Goal: Task Accomplishment & Management: Manage account settings

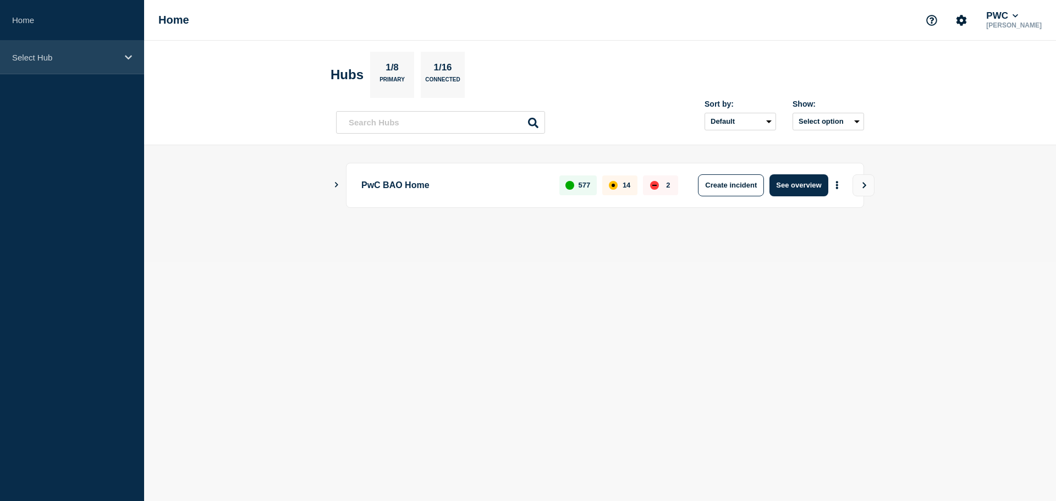
click at [128, 59] on icon at bounding box center [128, 57] width 7 height 8
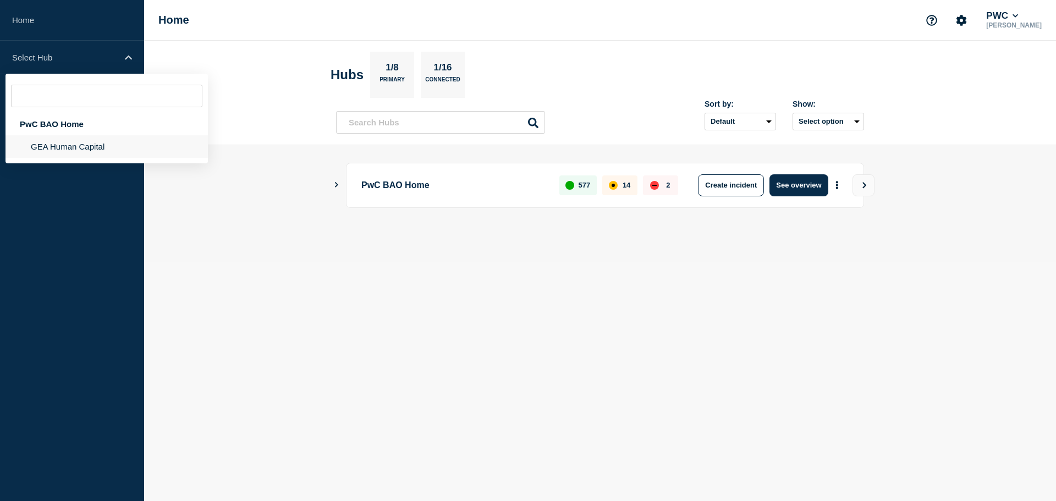
click at [106, 143] on li "GEA Human Capital" at bounding box center [107, 146] width 202 height 23
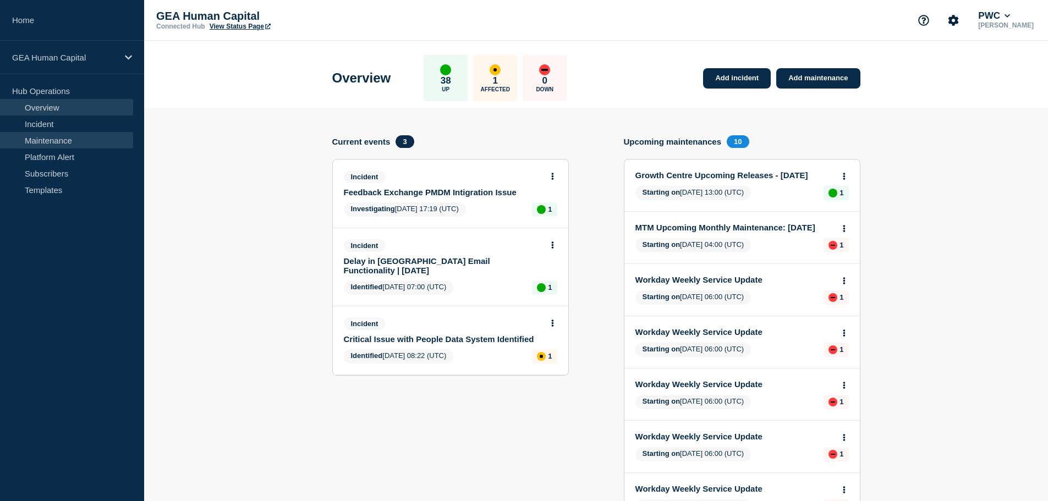
click at [64, 138] on link "Maintenance" at bounding box center [66, 140] width 133 height 17
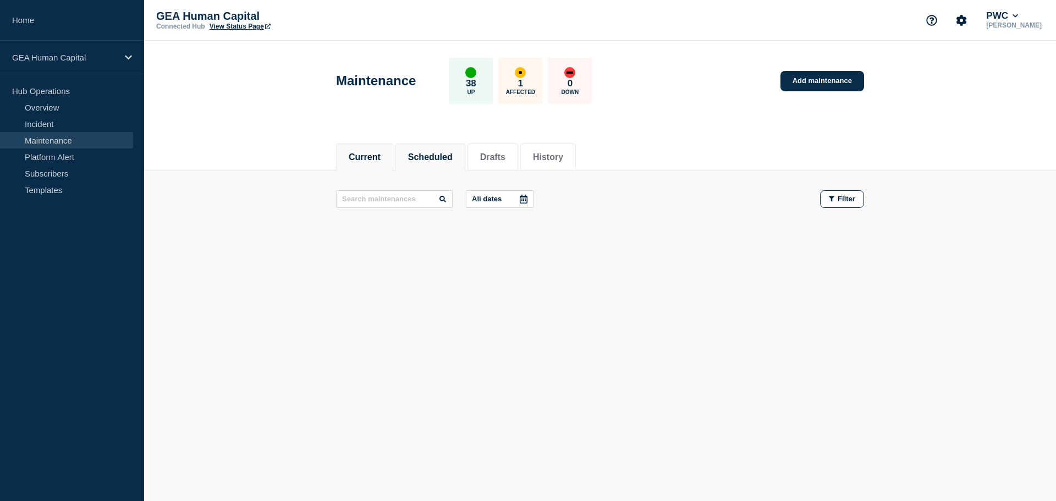
click at [429, 158] on button "Scheduled" at bounding box center [430, 157] width 45 height 10
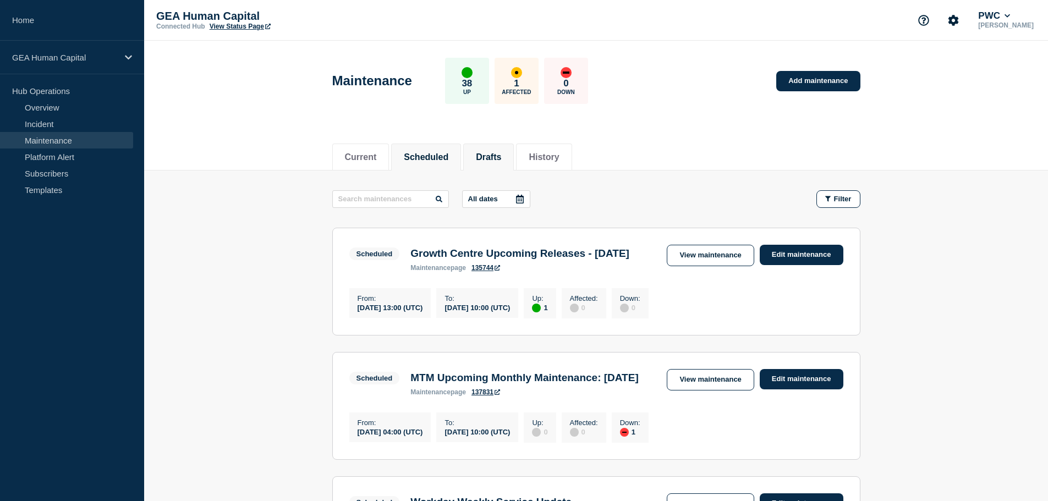
click at [501, 161] on button "Drafts" at bounding box center [488, 157] width 25 height 10
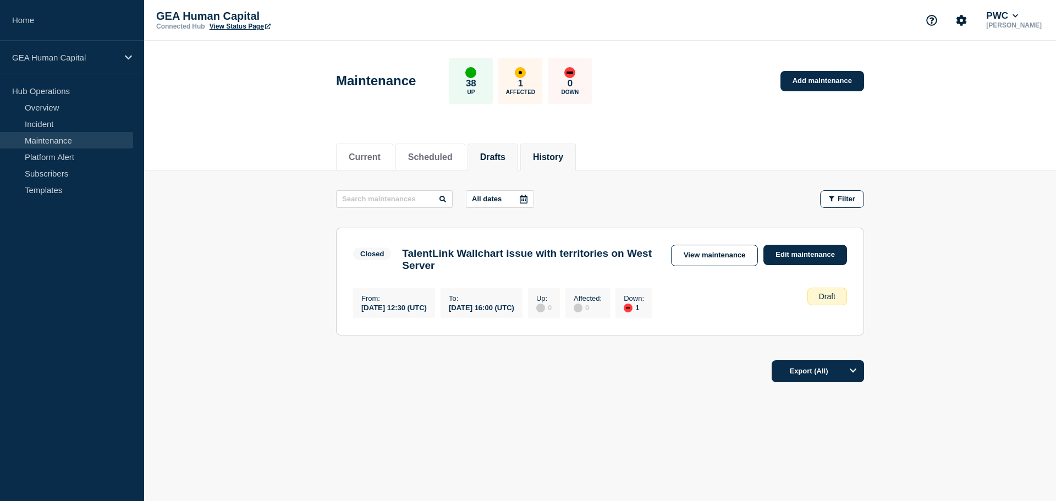
drag, startPoint x: 579, startPoint y: 155, endPoint x: 573, endPoint y: 163, distance: 10.1
click at [563, 155] on button "History" at bounding box center [548, 157] width 30 height 10
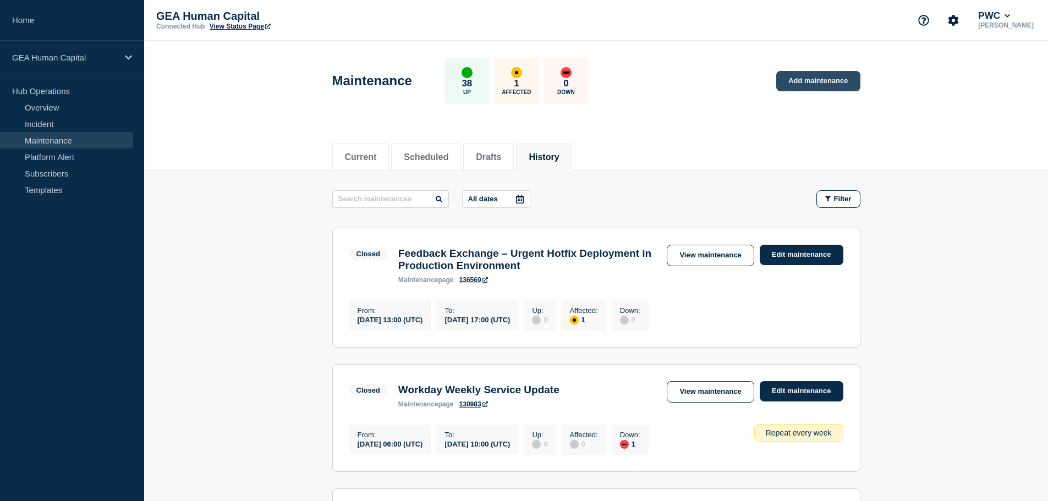
click at [826, 76] on link "Add maintenance" at bounding box center [818, 81] width 84 height 20
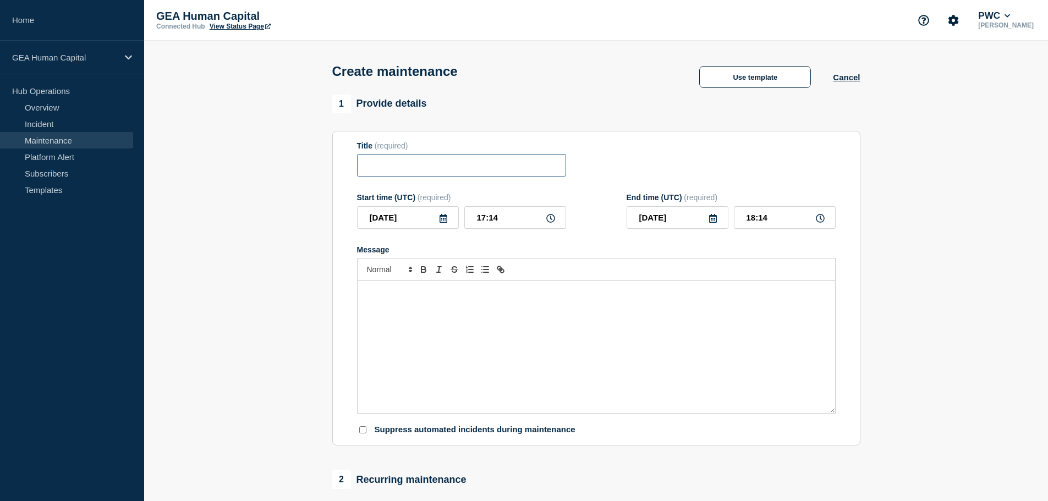
click at [395, 169] on input "Title" at bounding box center [461, 165] width 209 height 23
click at [463, 173] on input "Title" at bounding box center [461, 165] width 209 height 23
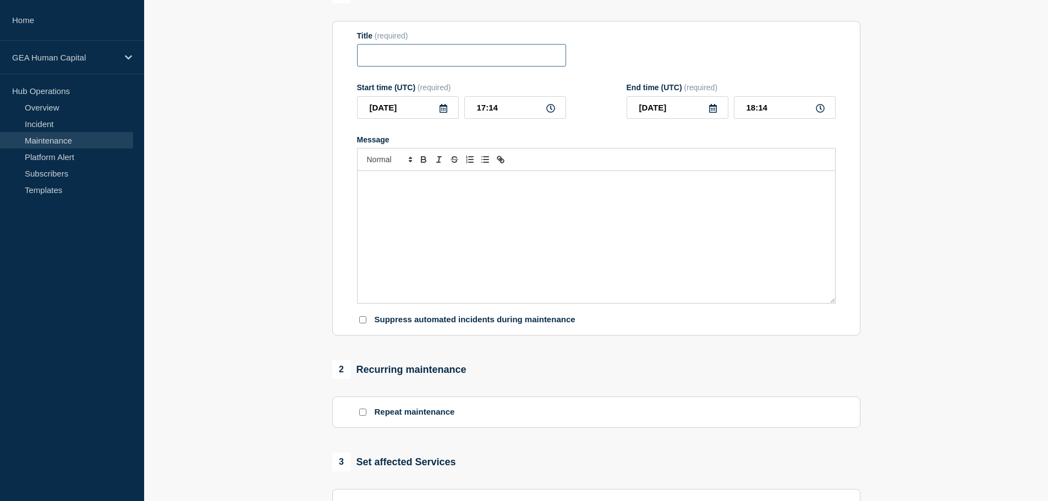
scroll to position [165, 0]
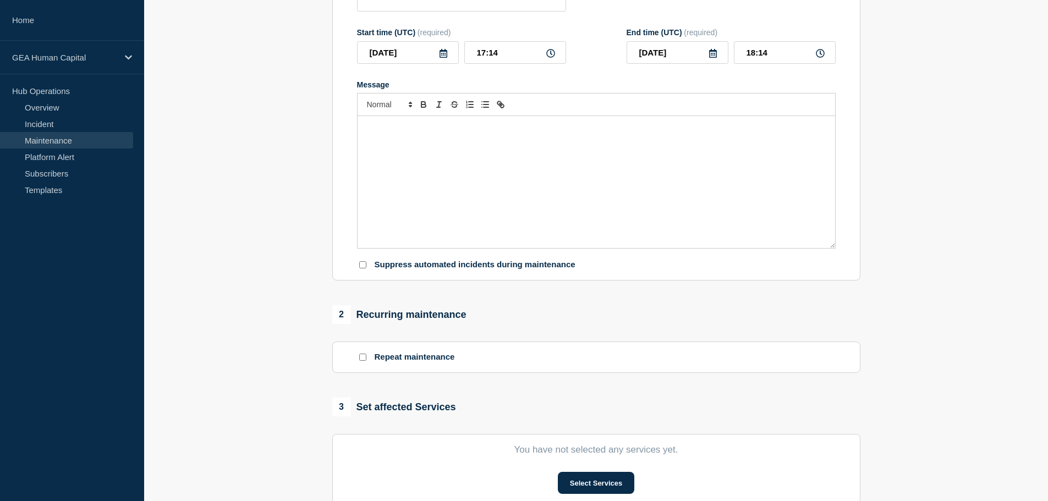
click at [397, 140] on div "Message" at bounding box center [597, 182] width 478 height 132
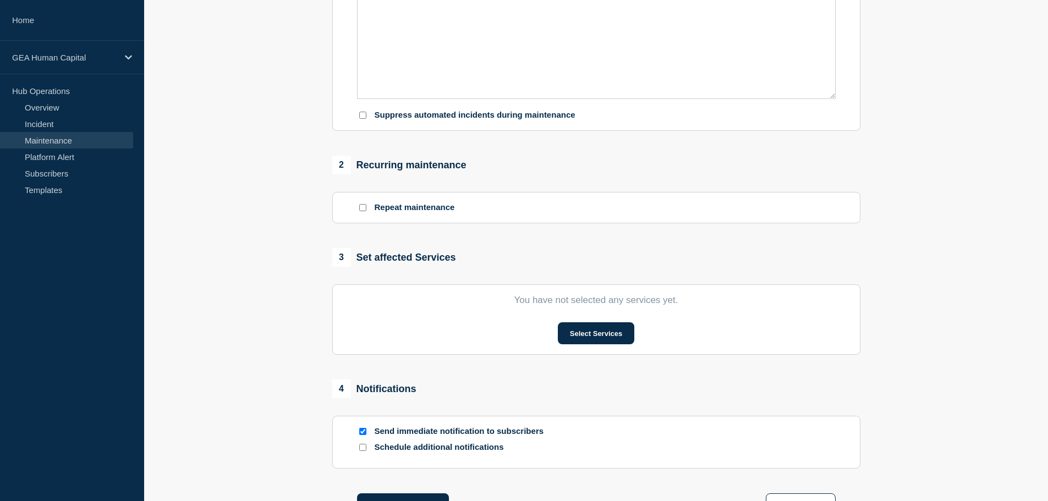
scroll to position [330, 0]
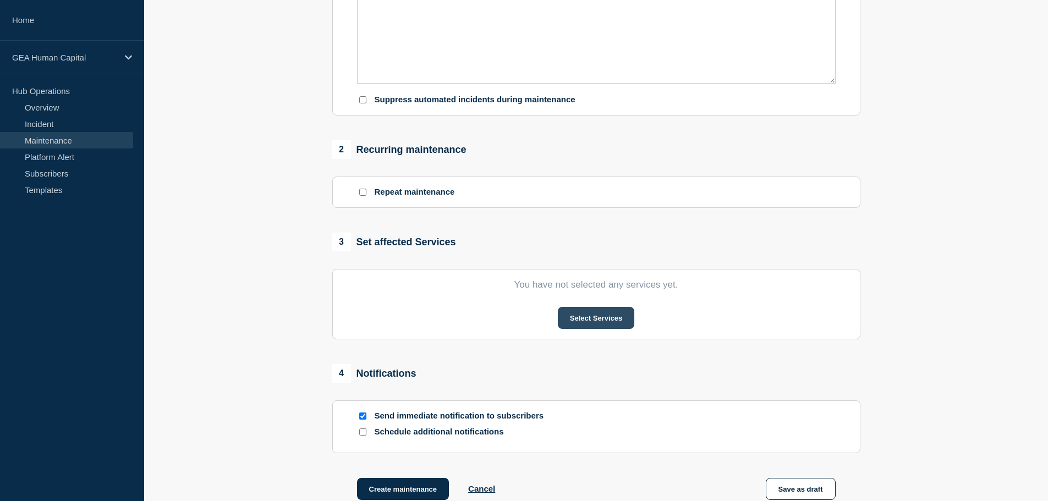
click at [600, 316] on button "Select Services" at bounding box center [596, 318] width 76 height 22
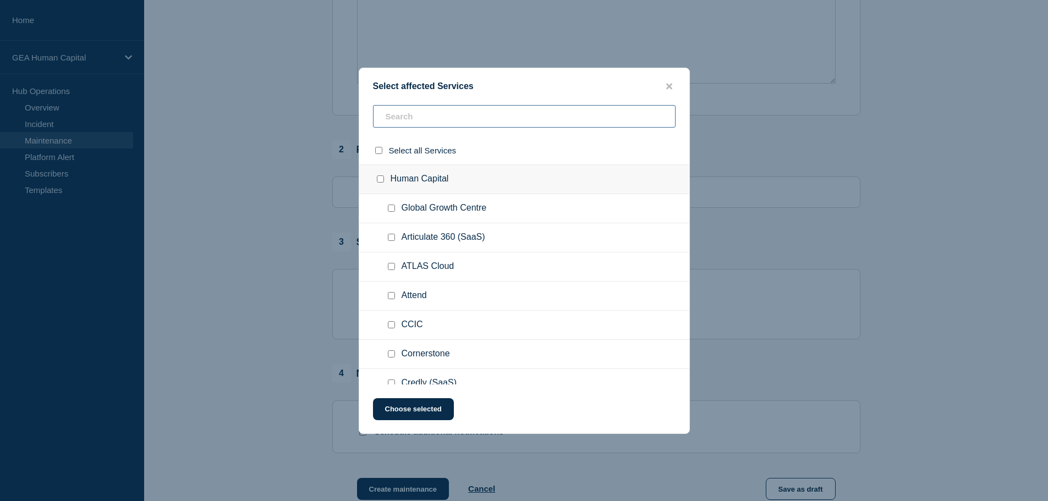
click at [444, 121] on input "text" at bounding box center [524, 116] width 303 height 23
type input "pm"
checkbox input "true"
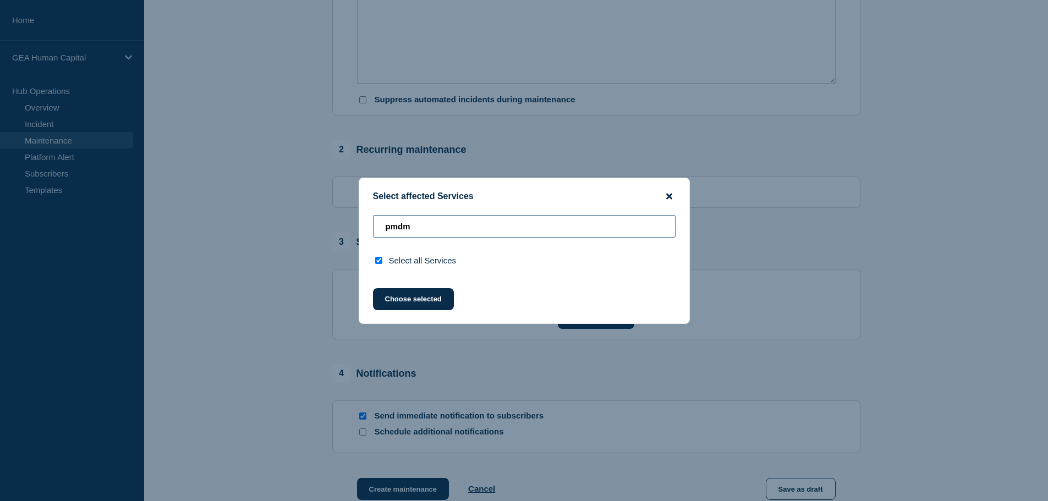
type input "pmdm"
click at [667, 196] on icon "close button" at bounding box center [669, 196] width 6 height 9
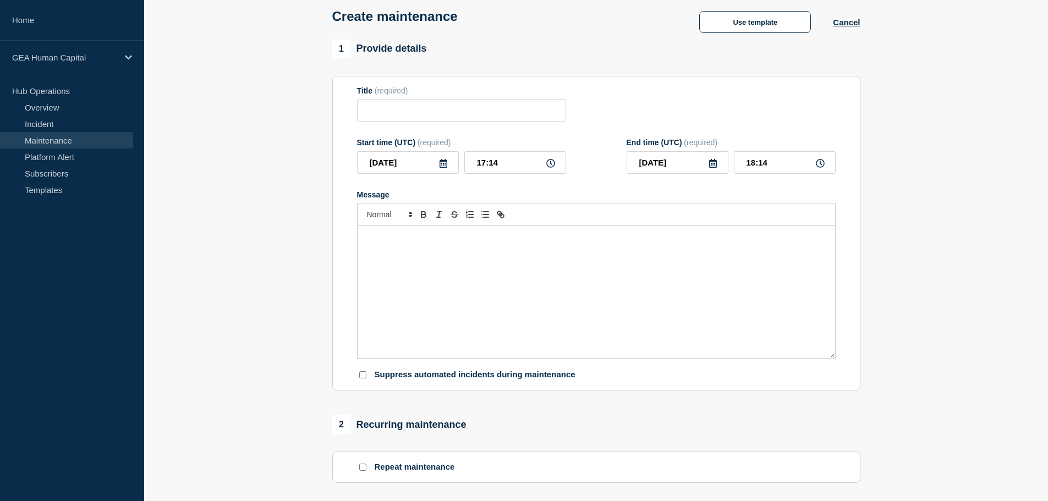
scroll to position [0, 0]
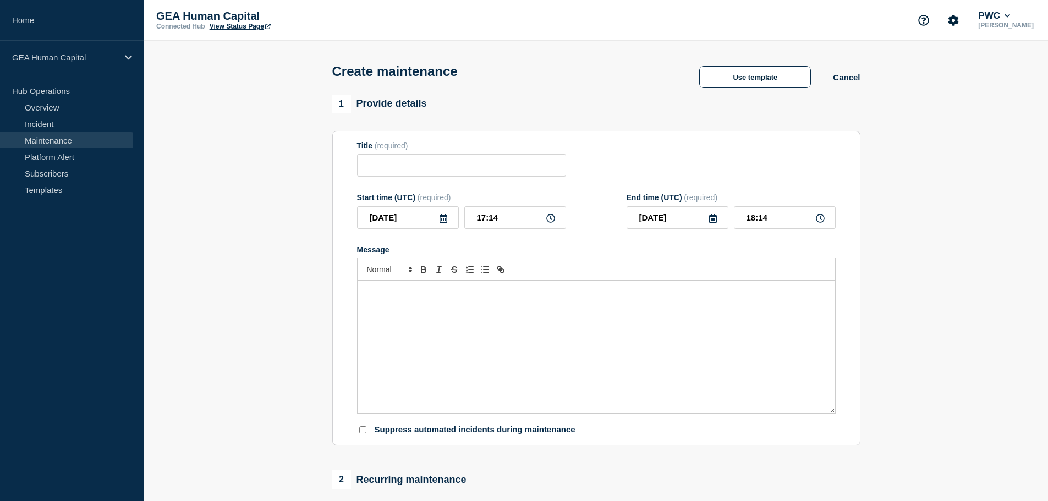
click at [585, 95] on div "Create maintenance Use template Cancel" at bounding box center [596, 68] width 553 height 54
click at [128, 57] on icon at bounding box center [128, 57] width 7 height 8
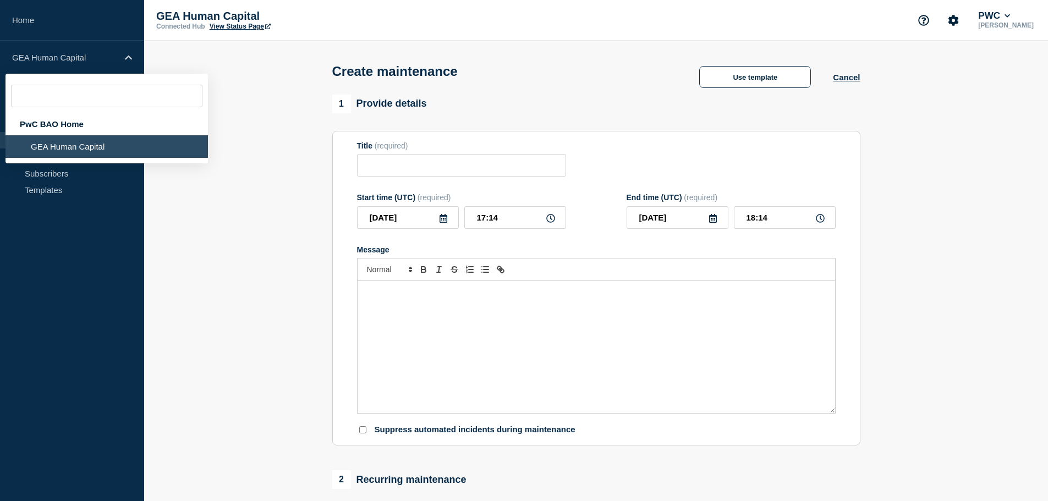
click at [265, 67] on header "Create maintenance Use template Cancel" at bounding box center [596, 68] width 904 height 54
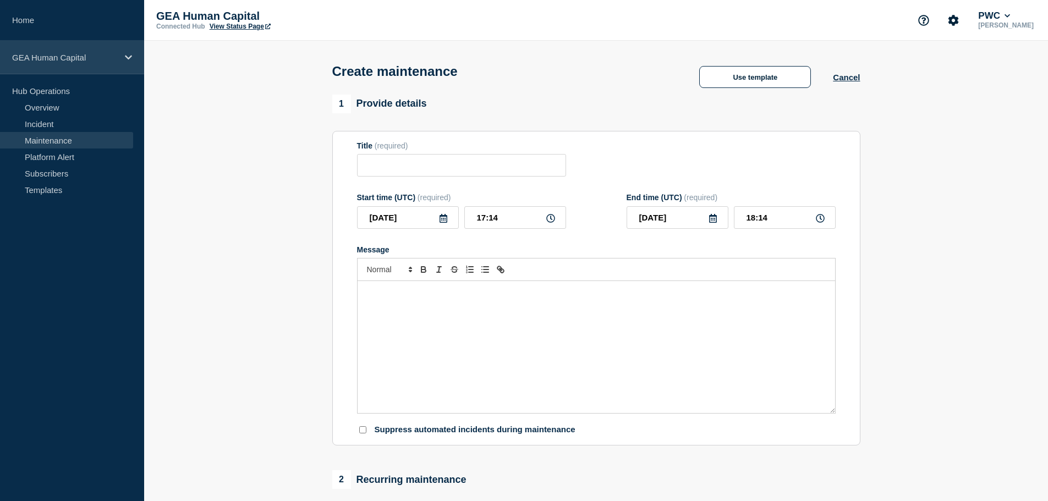
click at [129, 58] on icon at bounding box center [128, 57] width 7 height 4
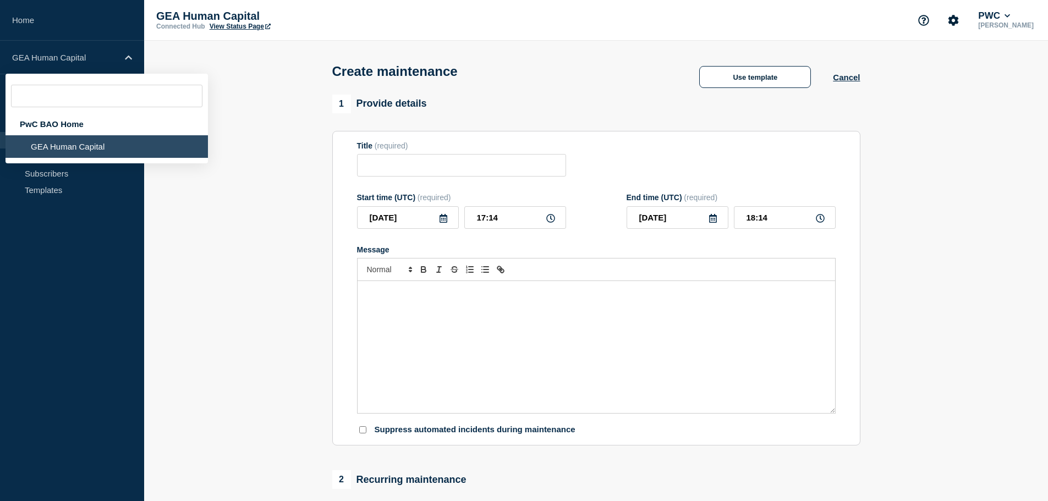
click at [311, 209] on section "1 Provide details Title (required) Start time (UTC) (required) [DATE] 17:14 End…" at bounding box center [596, 482] width 904 height 774
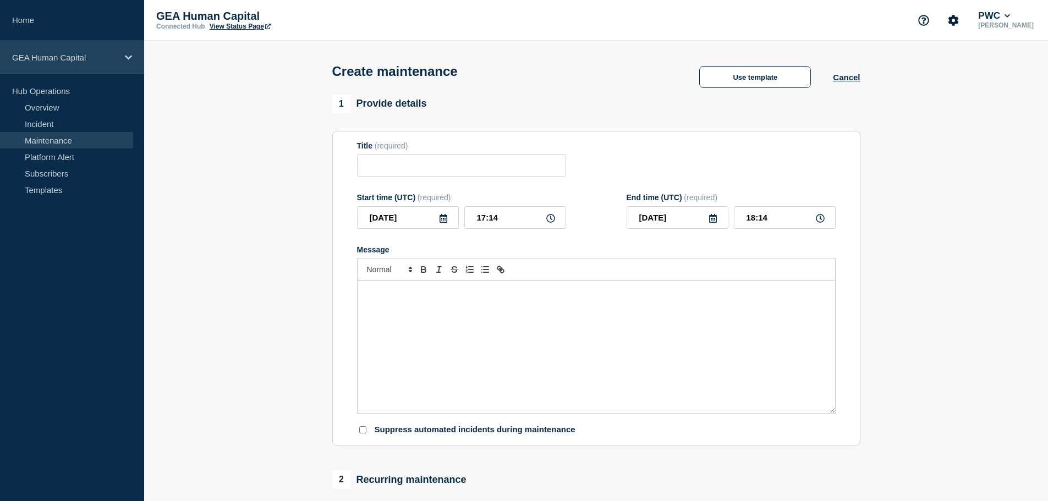
click at [103, 63] on div "GEA Human Capital" at bounding box center [72, 58] width 144 height 34
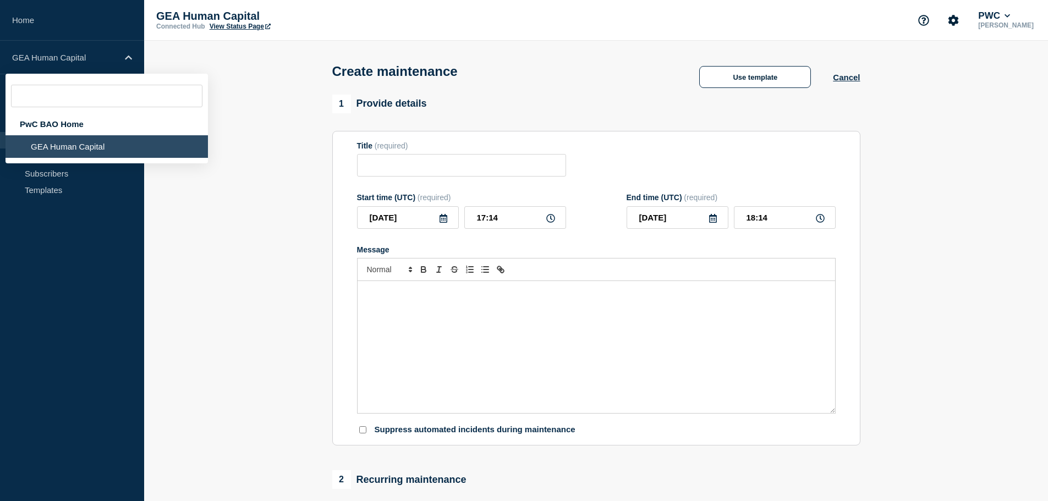
click at [533, 64] on div "Create maintenance Use template Cancel" at bounding box center [596, 68] width 553 height 54
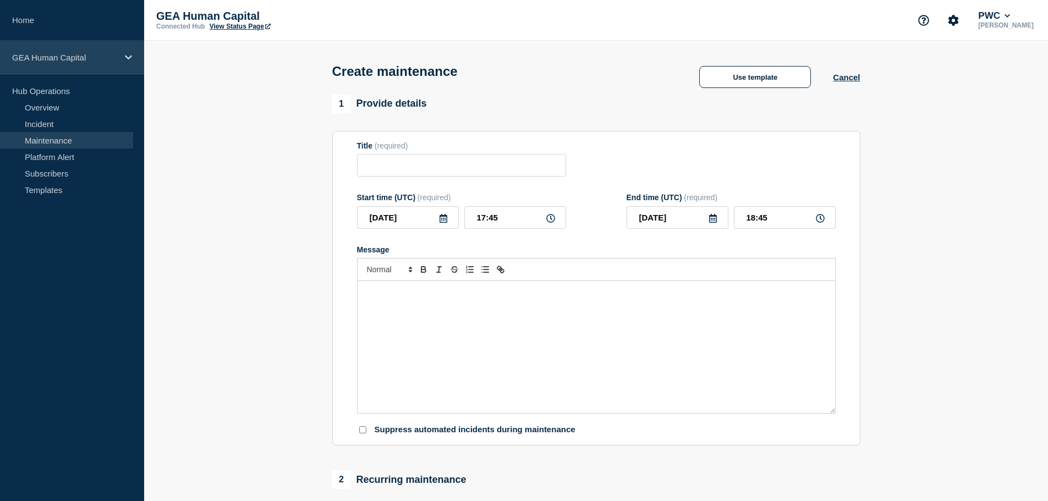
click at [116, 56] on p "GEA Human Capital" at bounding box center [65, 57] width 106 height 9
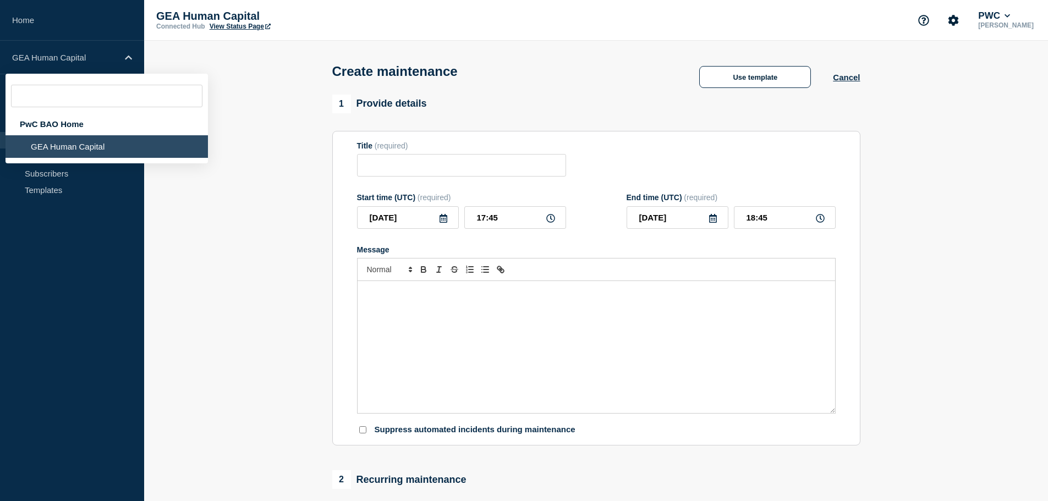
click at [89, 145] on li "GEA Human Capital" at bounding box center [107, 146] width 202 height 23
click at [89, 146] on li "GEA Human Capital" at bounding box center [107, 146] width 202 height 23
click at [249, 221] on section "1 Provide details Title (required) Start time (UTC) (required) 2025-09-09 17:45…" at bounding box center [596, 477] width 904 height 764
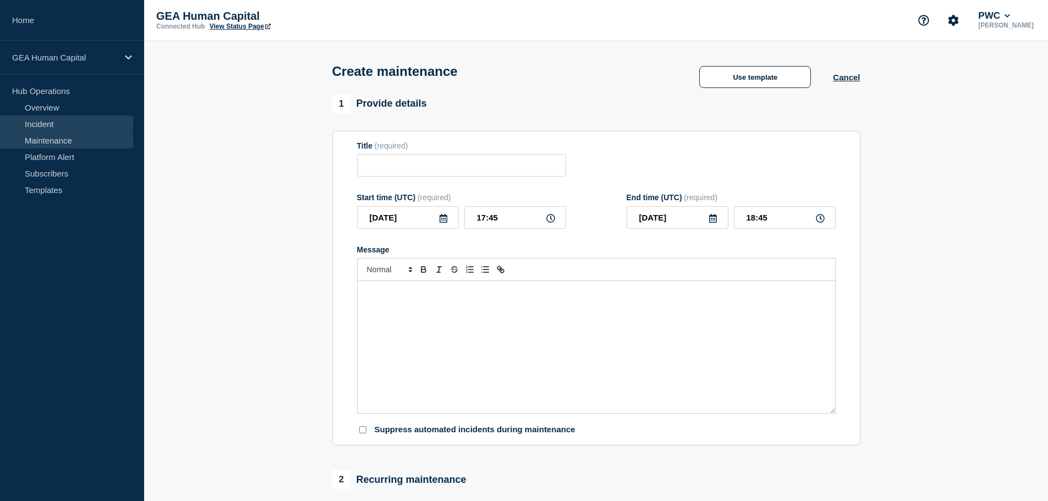
click at [51, 124] on link "Incident" at bounding box center [66, 124] width 133 height 17
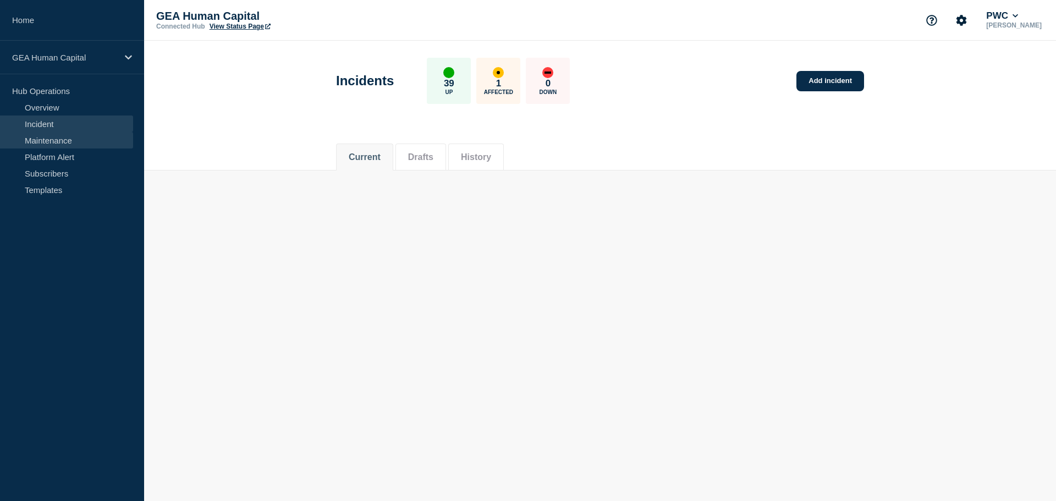
click at [71, 139] on link "Maintenance" at bounding box center [66, 140] width 133 height 17
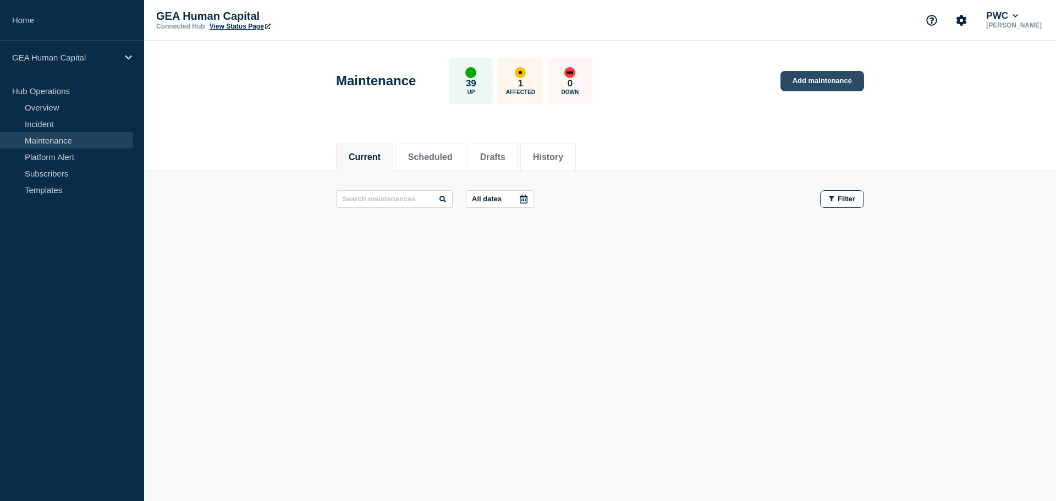
click at [809, 80] on link "Add maintenance" at bounding box center [823, 81] width 84 height 20
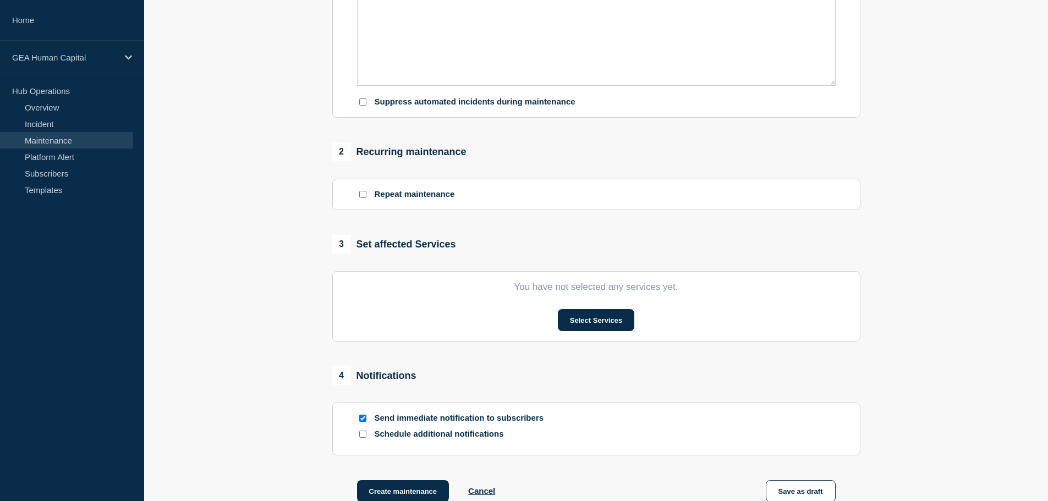
scroll to position [330, 0]
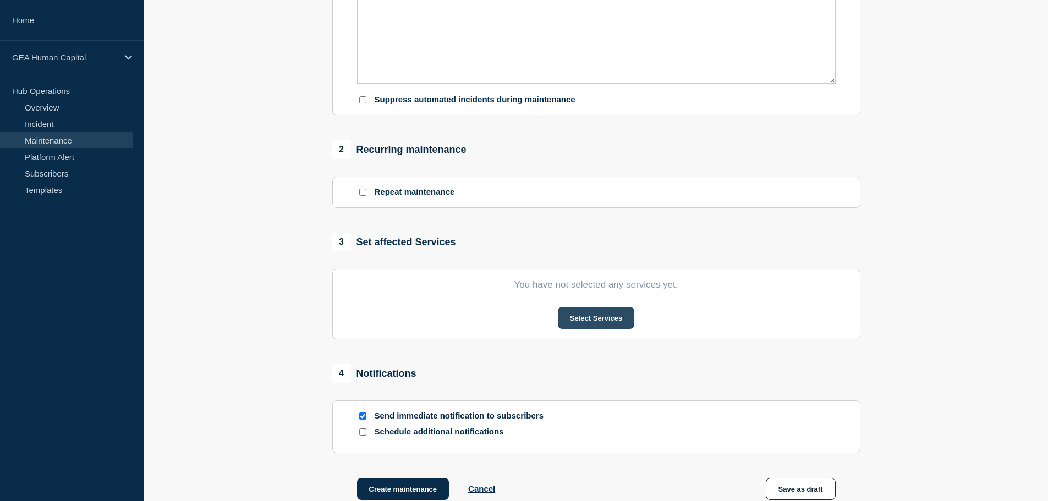
click at [606, 320] on button "Select Services" at bounding box center [596, 318] width 76 height 22
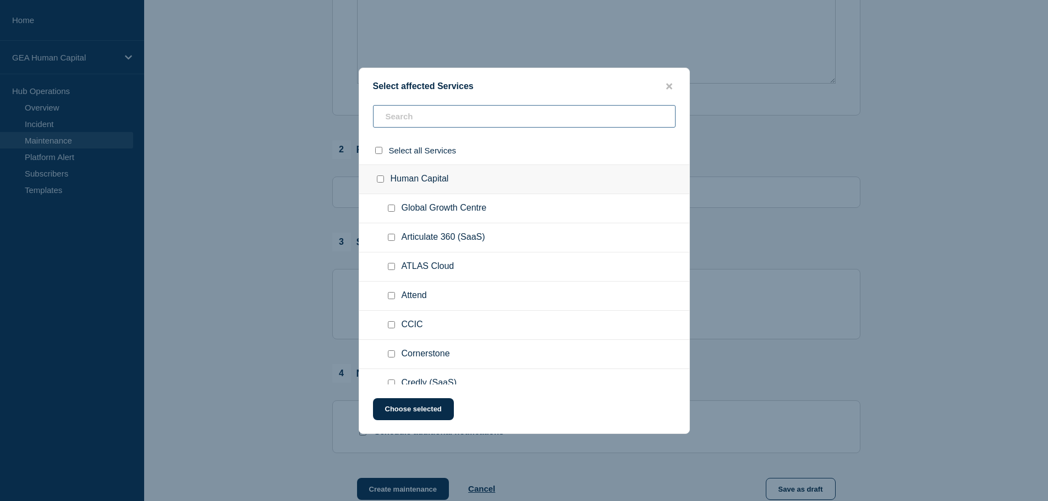
click at [446, 120] on input "text" at bounding box center [524, 116] width 303 height 23
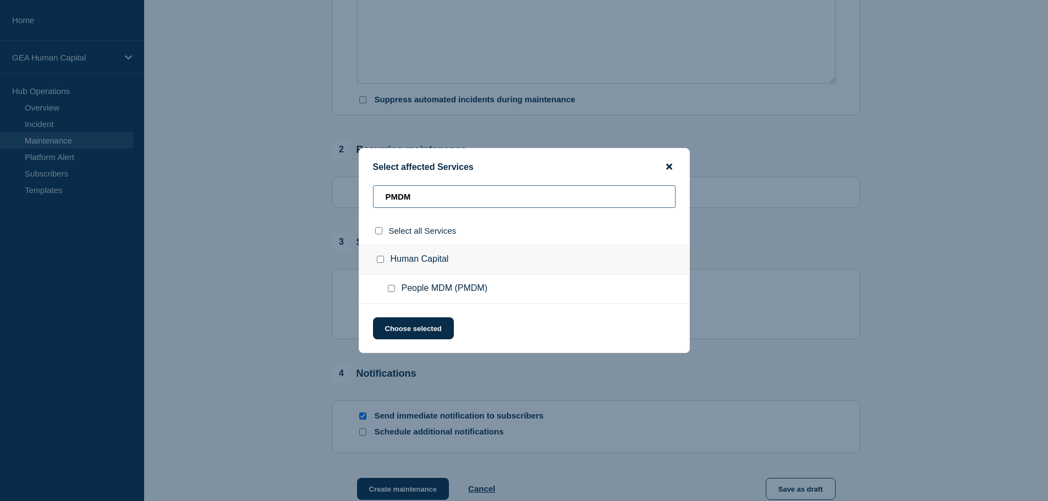
type input "PMDM"
click at [668, 168] on icon "close button" at bounding box center [669, 167] width 6 height 6
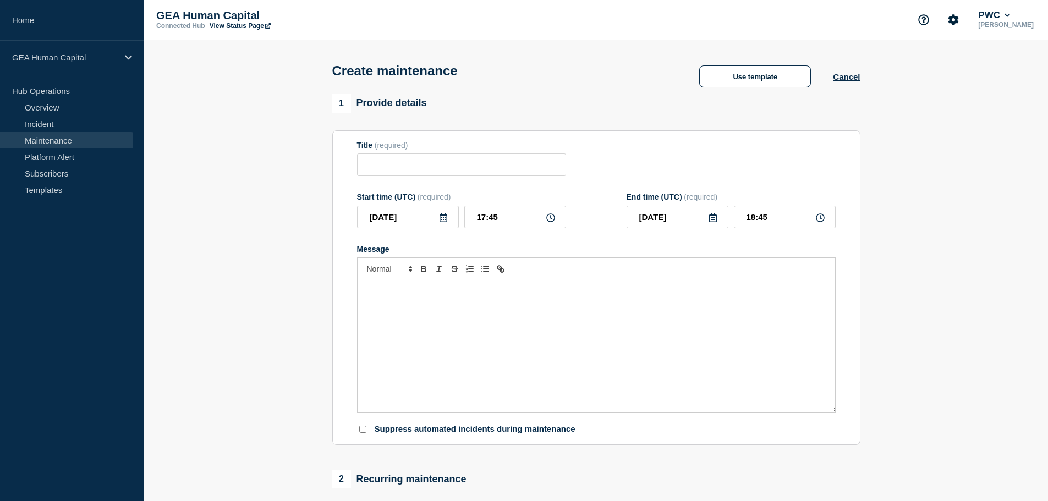
scroll to position [0, 0]
click at [959, 15] on icon "Account settings" at bounding box center [953, 20] width 11 height 11
click at [888, 113] on section "1 Provide details Title (required) Start time (UTC) (required) 2025-09-09 17:45…" at bounding box center [596, 482] width 904 height 774
click at [1011, 16] on icon at bounding box center [1008, 16] width 6 height 7
click at [45, 136] on link "Maintenance" at bounding box center [66, 140] width 133 height 17
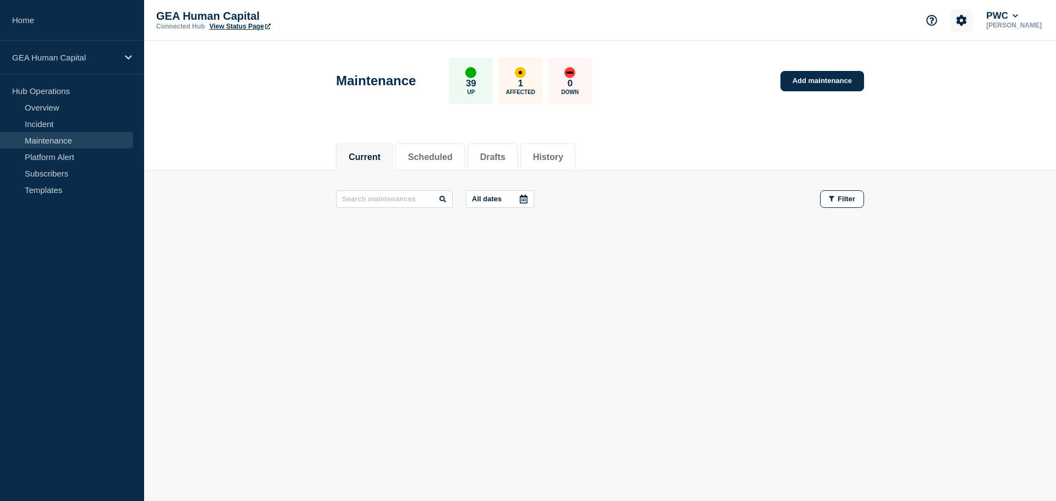
click at [967, 21] on icon "Account settings" at bounding box center [961, 20] width 11 height 11
click at [72, 175] on link "Subscribers" at bounding box center [66, 173] width 133 height 17
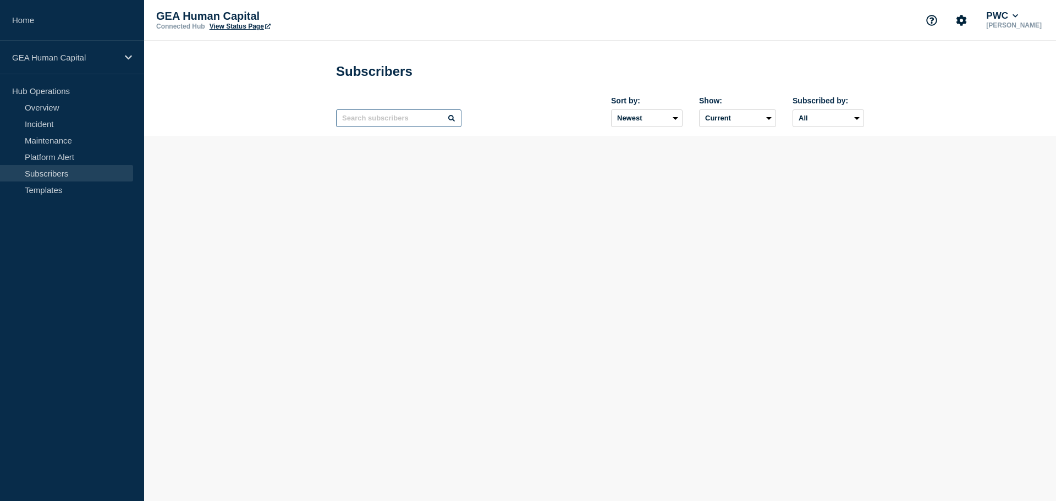
click at [377, 123] on input "text" at bounding box center [398, 118] width 125 height 18
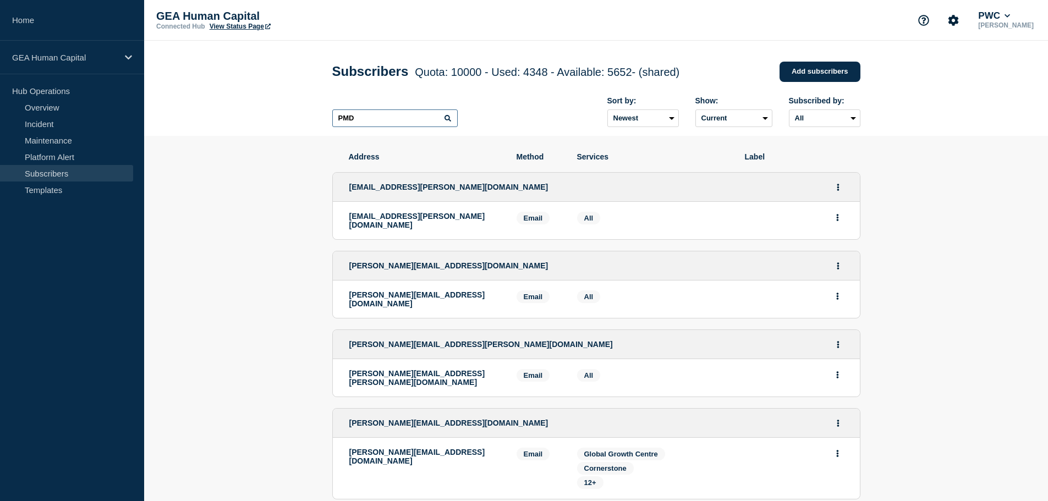
type input "PMDM"
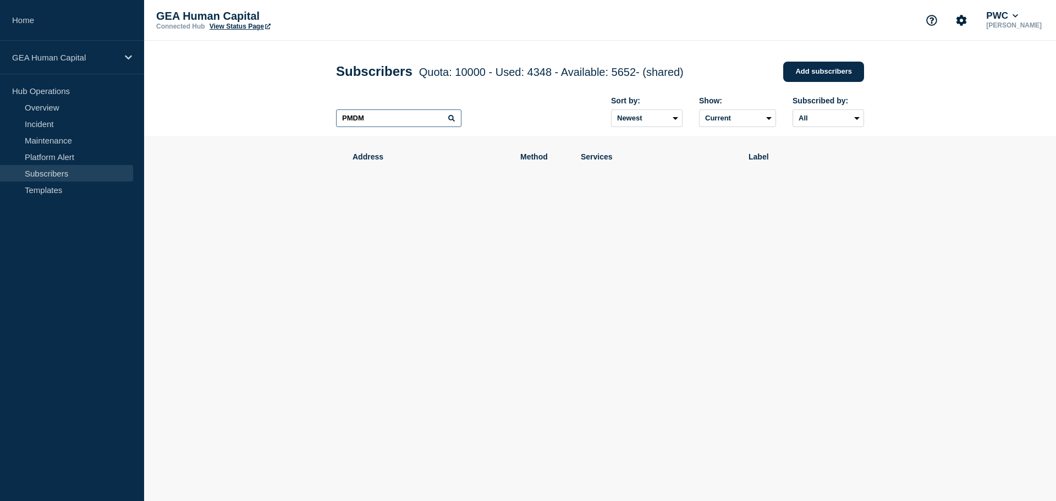
drag, startPoint x: 401, startPoint y: 123, endPoint x: 310, endPoint y: 118, distance: 90.9
click at [311, 118] on header "Subscribers Quota: 10000 - Used: 4348 - Available: 5652 - (shared) Quota Used A…" at bounding box center [600, 88] width 912 height 95
click at [850, 119] on select "All Email SMS" at bounding box center [829, 118] width 72 height 18
click at [760, 122] on select "Current Deleted Recently deleted" at bounding box center [737, 118] width 77 height 18
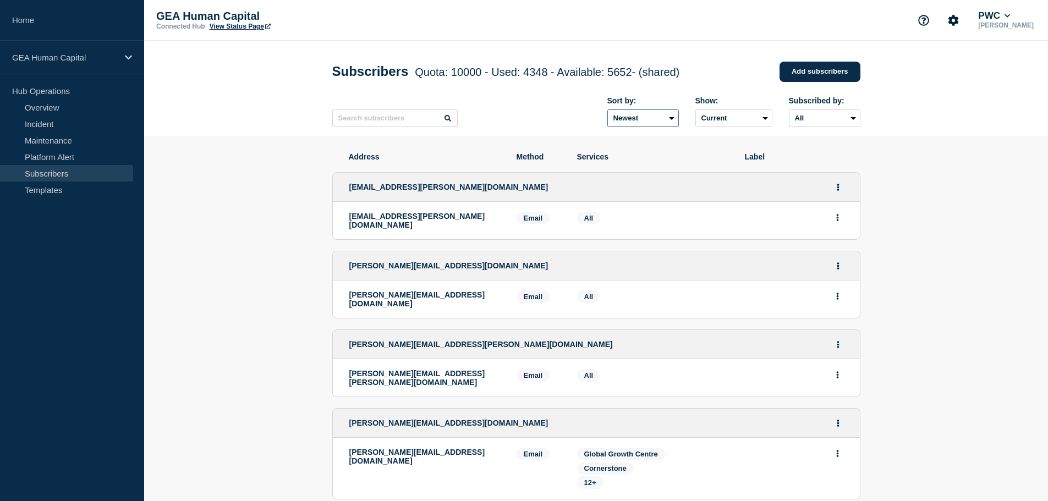
click at [671, 122] on select "Newest Oldest" at bounding box center [643, 118] width 72 height 18
click at [928, 136] on header "Subscribers Quota: 10000 - Used: 4348 - Available: 5652 - (shared) Quota Used A…" at bounding box center [596, 88] width 904 height 95
click at [420, 126] on input "text" at bounding box center [394, 118] width 125 height 18
click at [355, 123] on input "text" at bounding box center [394, 118] width 125 height 18
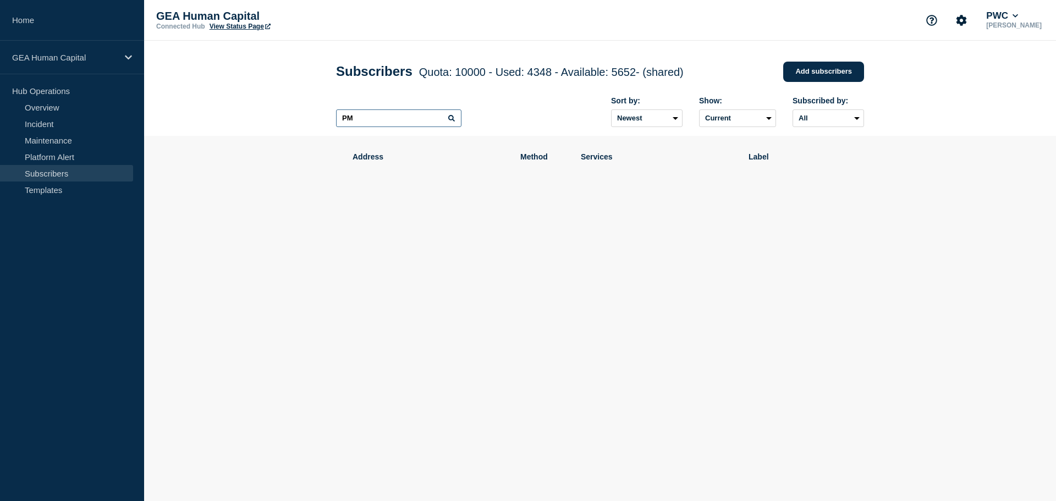
type input "P"
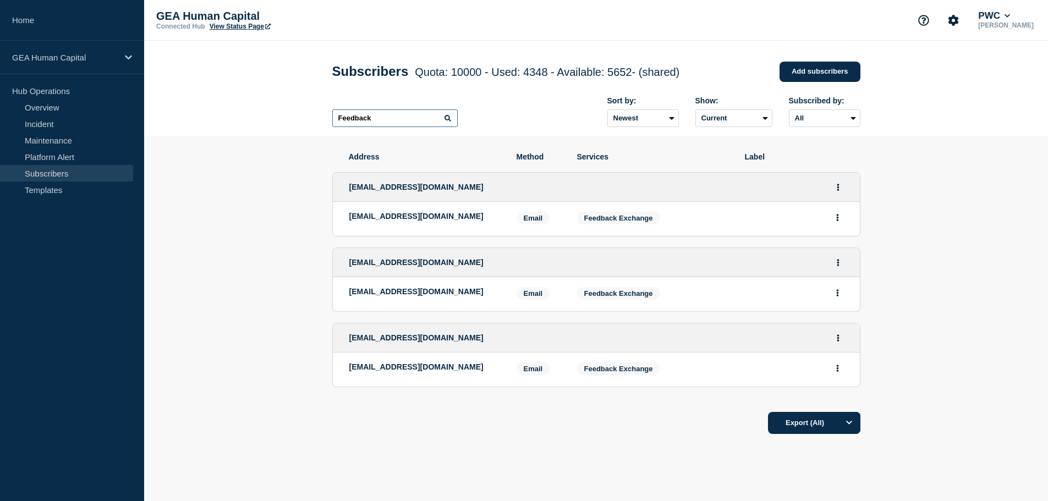
type input "Feedback"
drag, startPoint x: 439, startPoint y: 293, endPoint x: 490, endPoint y: 293, distance: 51.2
click at [490, 293] on p "gbl_feedbackexchange_hrlocaladmins@pwc.com" at bounding box center [424, 291] width 151 height 9
click at [442, 294] on p "gbl_feedbackexchange_hrlocaladmins@pwc.com" at bounding box center [424, 291] width 151 height 9
click at [996, 248] on section "Address Method Services Label gbl_feedback_monitoring@pwc.com gbl_feedback_moni…" at bounding box center [596, 327] width 904 height 382
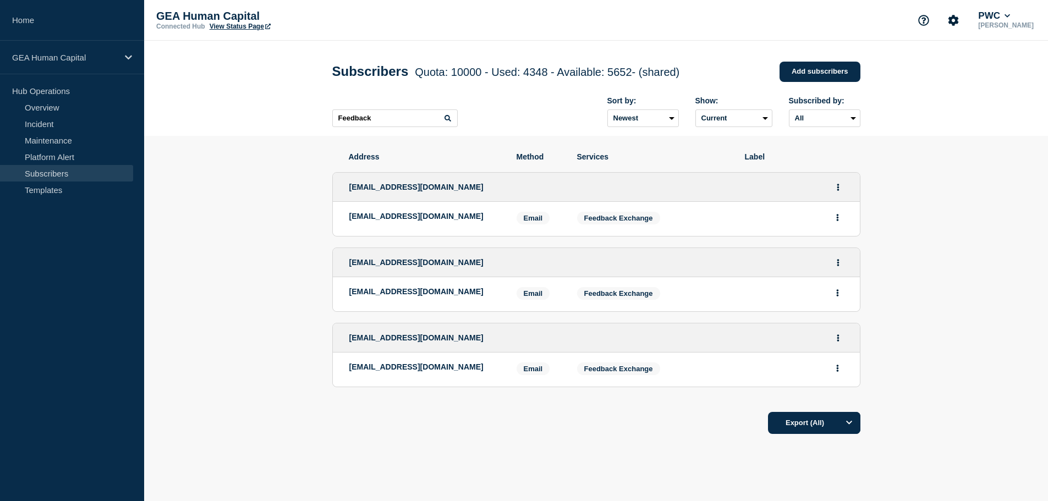
click at [65, 174] on link "Subscribers" at bounding box center [66, 173] width 133 height 17
click at [386, 117] on input "Feedback" at bounding box center [394, 118] width 125 height 18
drag, startPoint x: 386, startPoint y: 117, endPoint x: 299, endPoint y: 108, distance: 86.9
click at [299, 108] on header "Subscribers Quota: 10000 - Used: 4348 - Available: 5652 - (shared) Quota Used A…" at bounding box center [596, 88] width 904 height 95
click at [814, 72] on link "Add subscribers" at bounding box center [820, 72] width 81 height 20
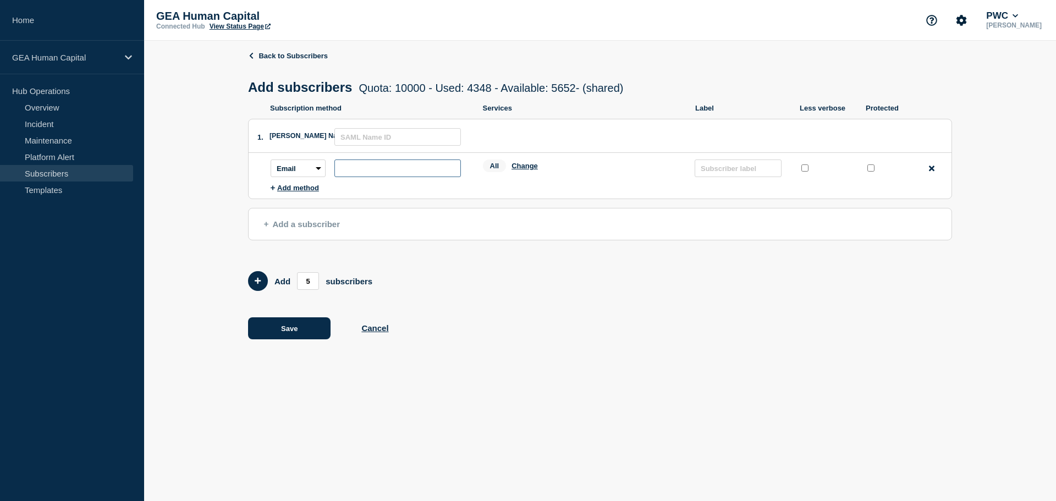
click at [371, 168] on input "subscription-address" at bounding box center [398, 169] width 127 height 18
click at [355, 140] on input "text" at bounding box center [398, 137] width 127 height 18
click at [353, 171] on input "subscription-address" at bounding box center [398, 169] width 127 height 18
click at [320, 171] on select "Email SMS Webhook Slack Teams" at bounding box center [298, 169] width 55 height 18
click at [422, 198] on li "1. SAML Name ID: Subscription method: Email SMS Webhook Slack Teams Address: Se…" at bounding box center [600, 159] width 704 height 80
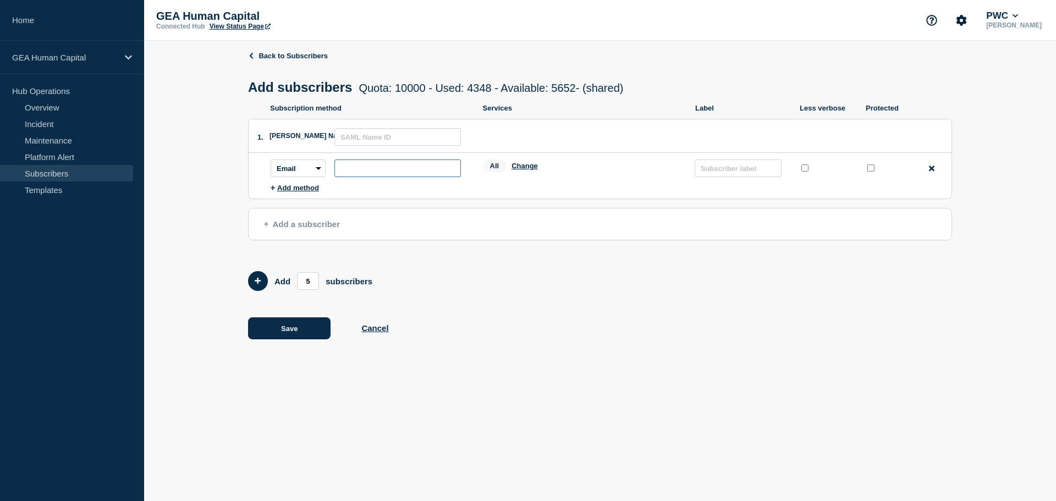
click at [373, 171] on input "subscription-address" at bounding box center [398, 169] width 127 height 18
click at [293, 192] on button "Add method" at bounding box center [295, 188] width 48 height 8
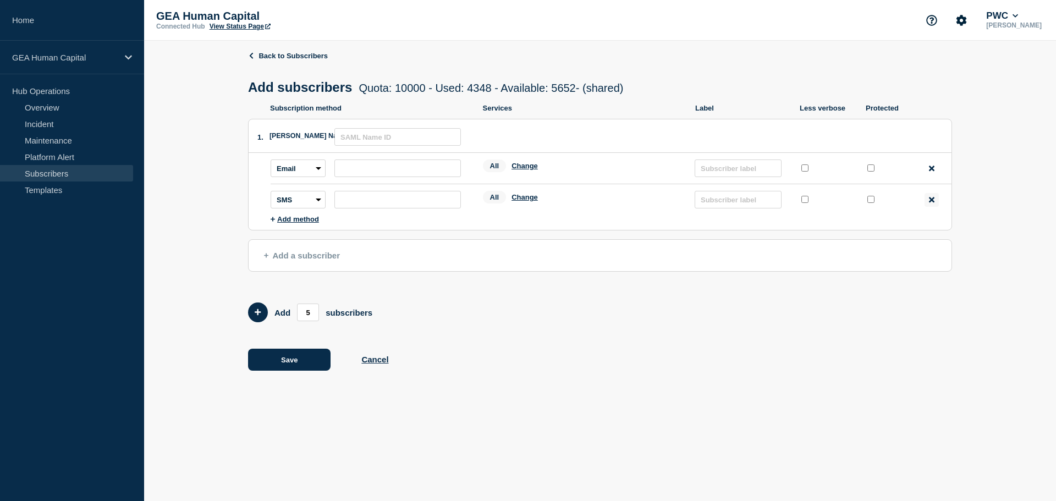
click at [934, 202] on icon at bounding box center [932, 200] width 6 height 8
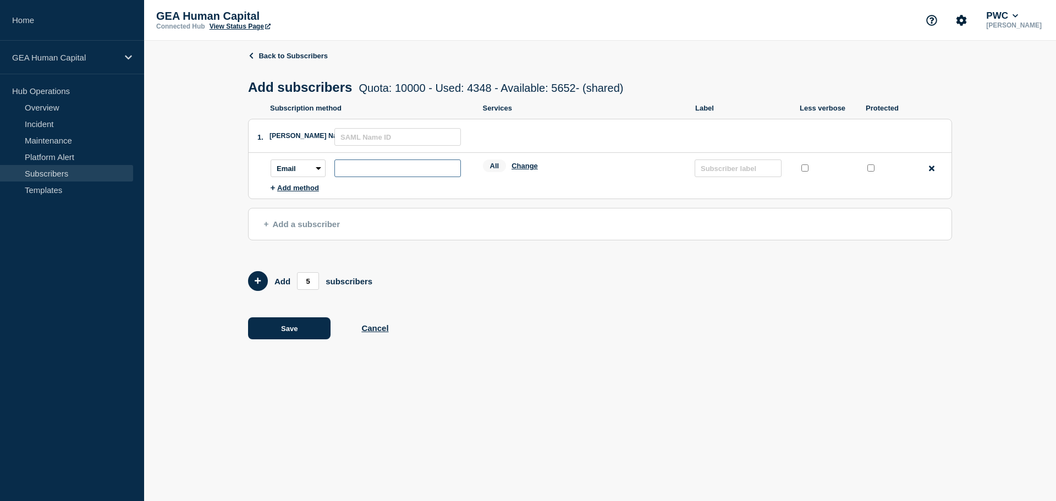
click at [419, 172] on input "subscription-address" at bounding box center [398, 169] width 127 height 18
click at [352, 171] on input "subscription-address" at bounding box center [398, 169] width 127 height 18
click at [531, 168] on button "Change" at bounding box center [525, 166] width 26 height 8
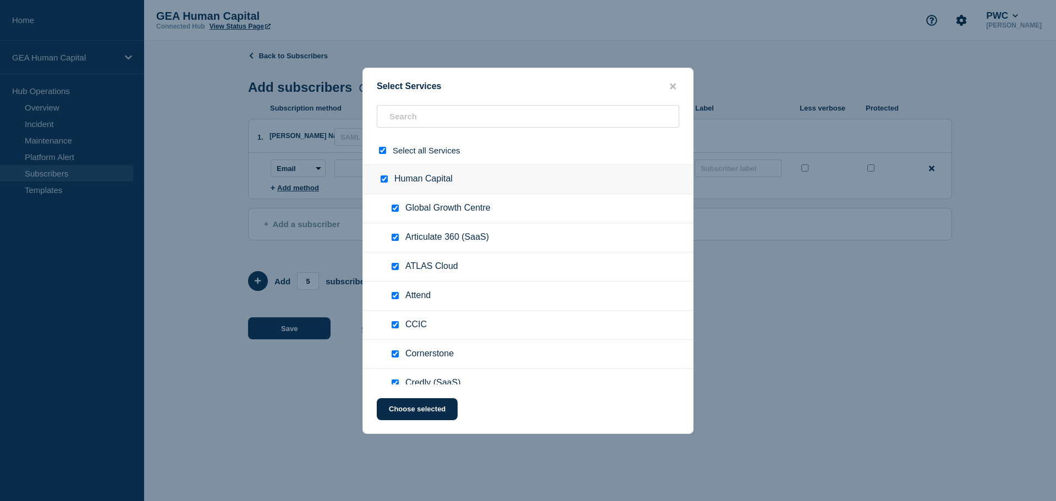
click at [383, 151] on input "select all checkbox" at bounding box center [382, 150] width 7 height 7
checkbox input "false"
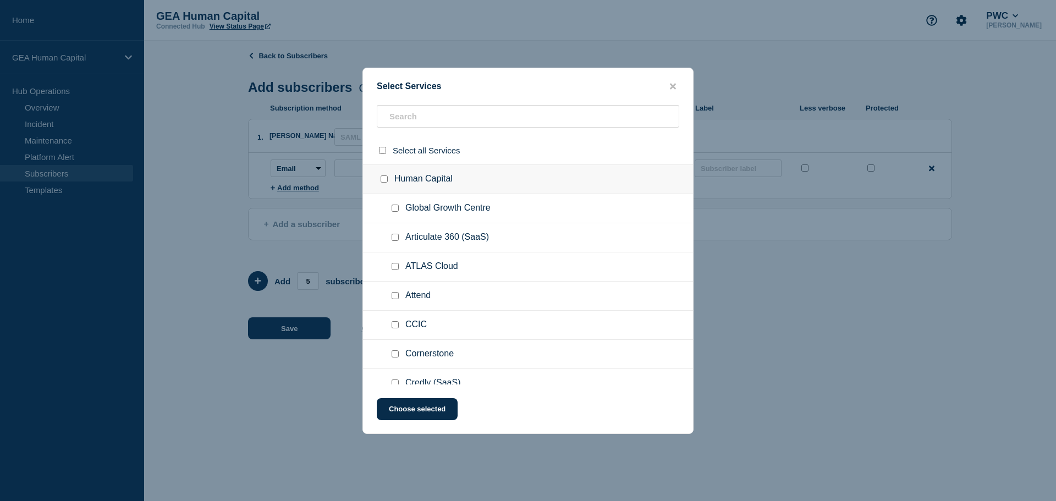
checkbox input "false"
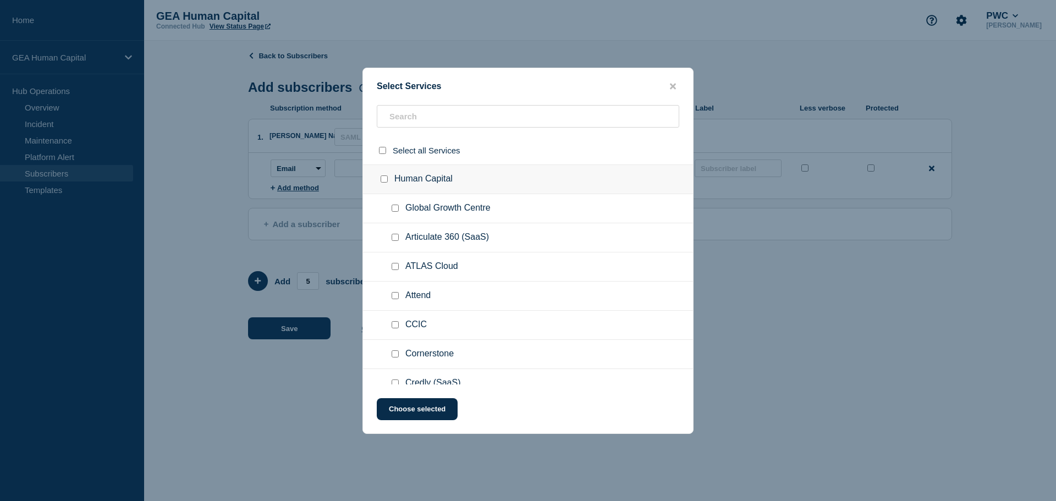
checkbox input "false"
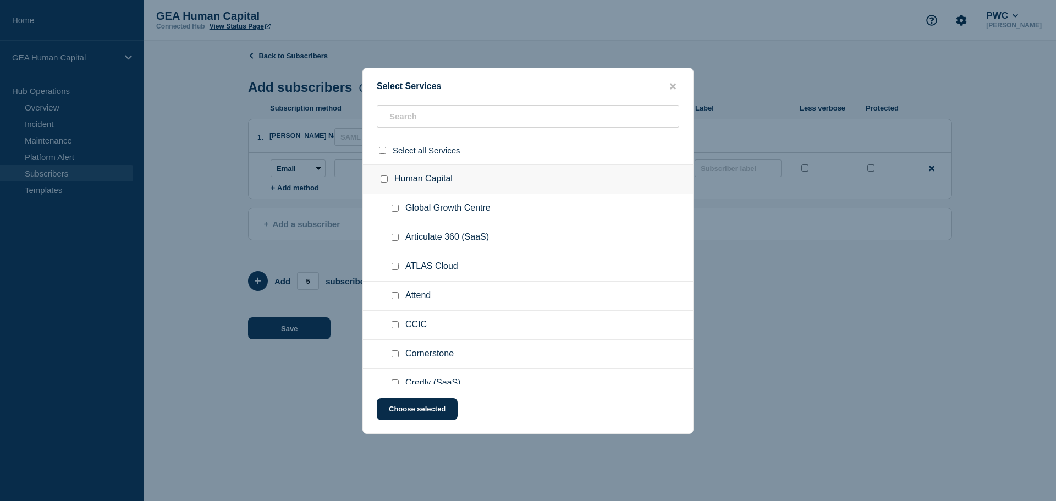
checkbox input "false"
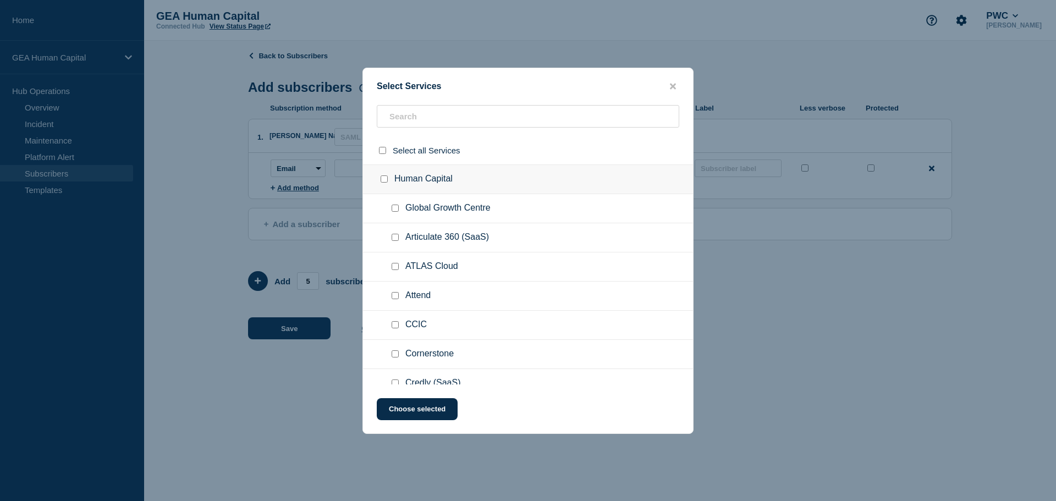
checkbox input "false"
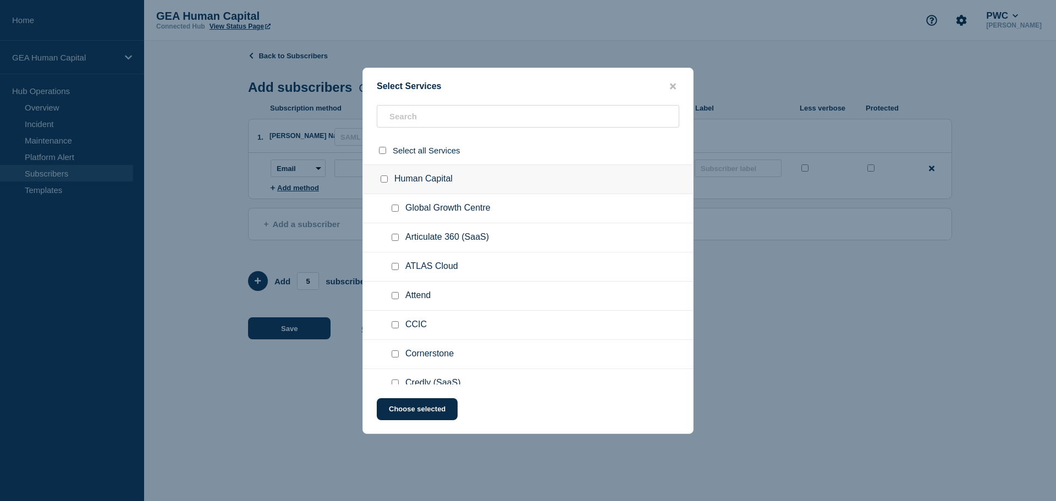
checkbox input "false"
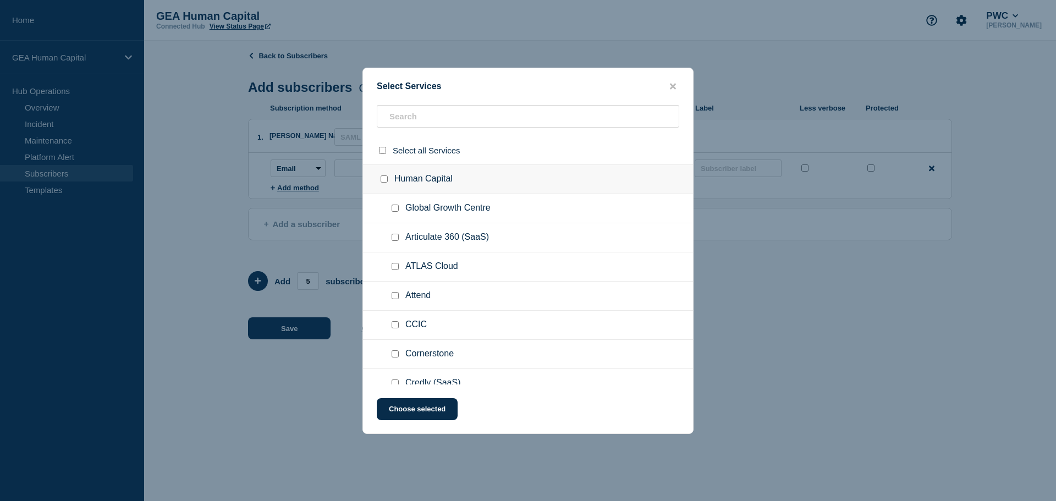
checkbox input "false"
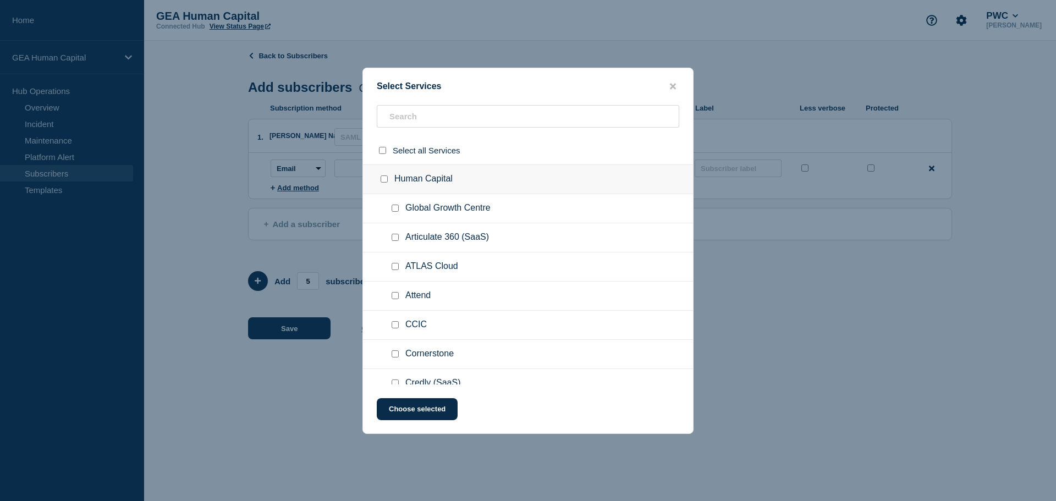
checkbox input "false"
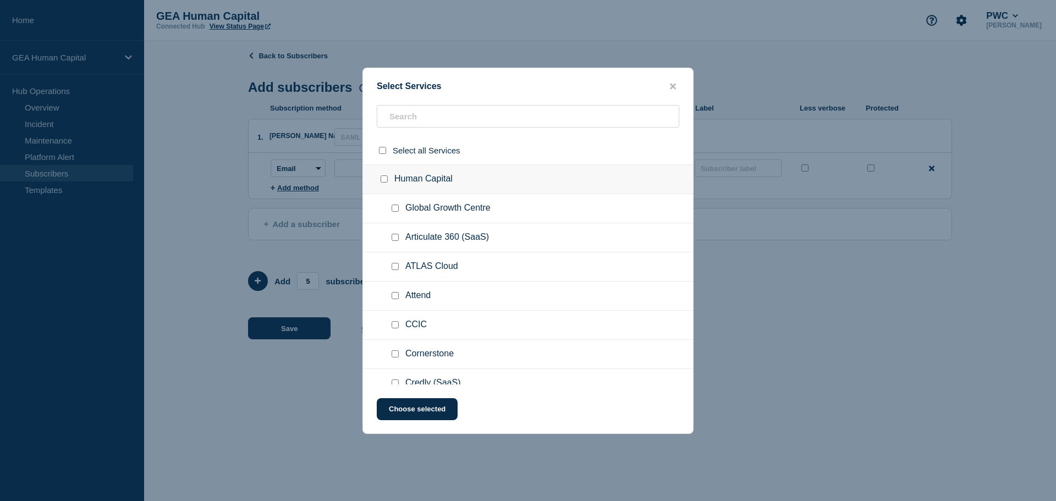
checkbox input "false"
click at [418, 125] on input "text" at bounding box center [528, 116] width 303 height 23
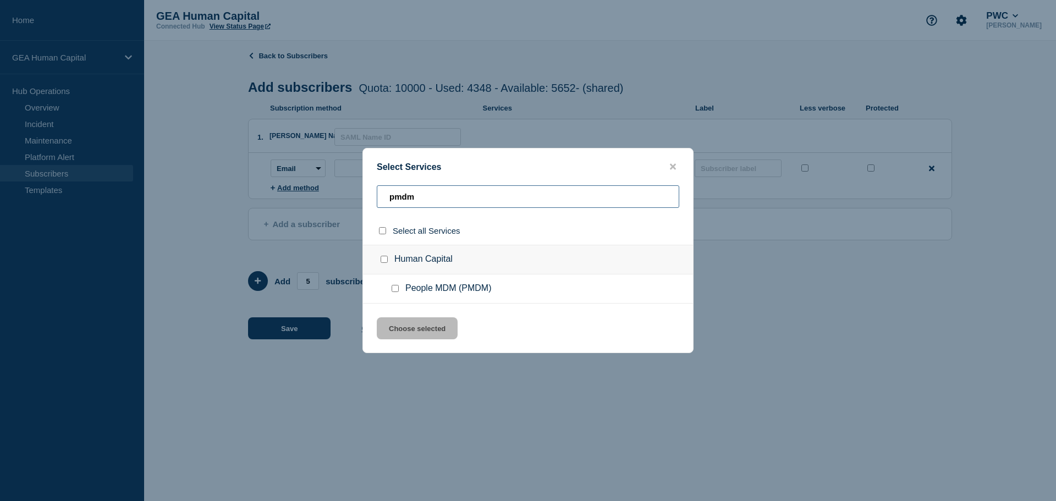
type input "pmdm"
click at [397, 289] on input "People MDM (PMDM) checkbox" at bounding box center [395, 288] width 7 height 7
checkbox input "true"
click at [399, 331] on button "Choose selected" at bounding box center [417, 328] width 81 height 22
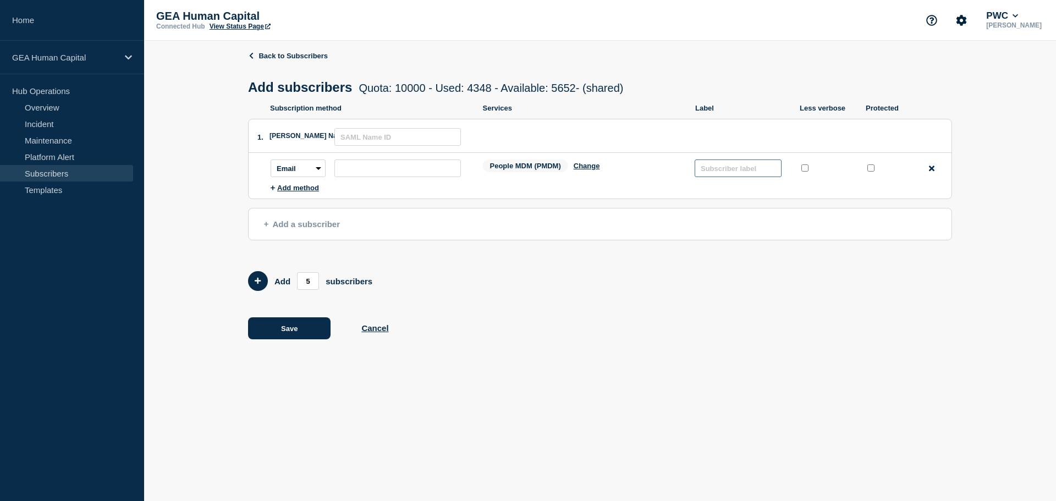
click at [743, 173] on input "text" at bounding box center [738, 169] width 87 height 18
click at [351, 143] on input "text" at bounding box center [398, 137] width 127 height 18
click at [64, 172] on link "Subscribers" at bounding box center [66, 173] width 133 height 17
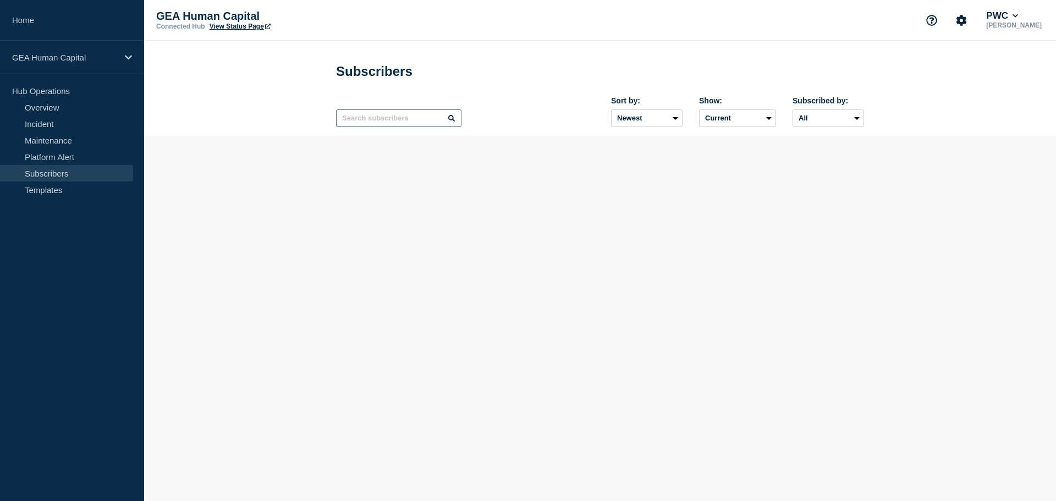
click at [387, 118] on input "text" at bounding box center [398, 118] width 125 height 18
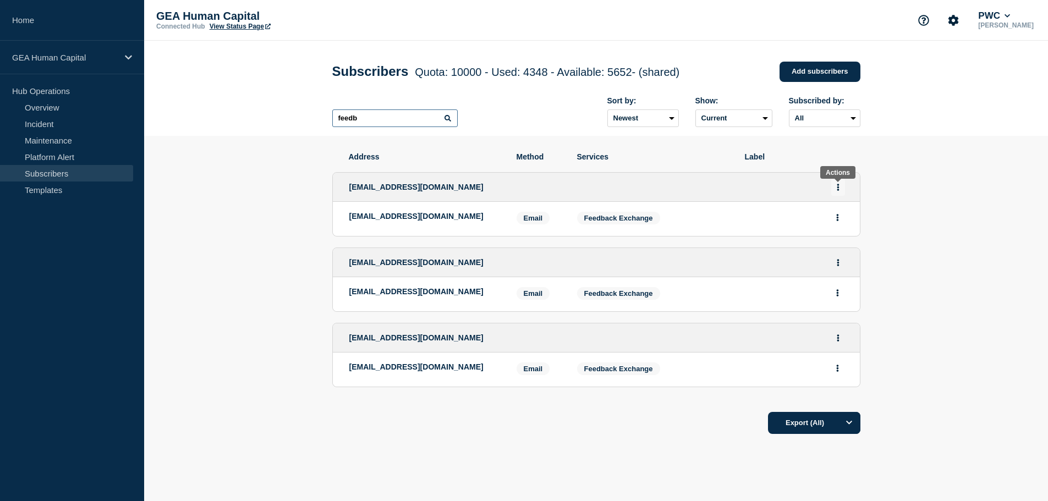
type input "feedb"
click at [839, 185] on button "Actions" at bounding box center [838, 187] width 14 height 17
click at [841, 217] on li "Edit" at bounding box center [838, 218] width 21 height 9
click at [835, 221] on link "Edit" at bounding box center [834, 219] width 12 height 8
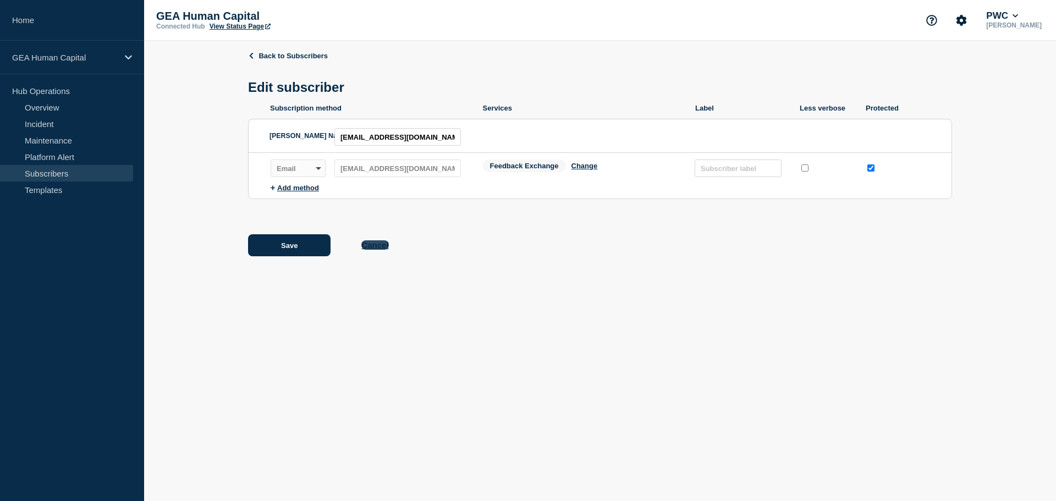
click at [381, 249] on button "Cancel" at bounding box center [375, 244] width 27 height 9
